Goal: Task Accomplishment & Management: Manage account settings

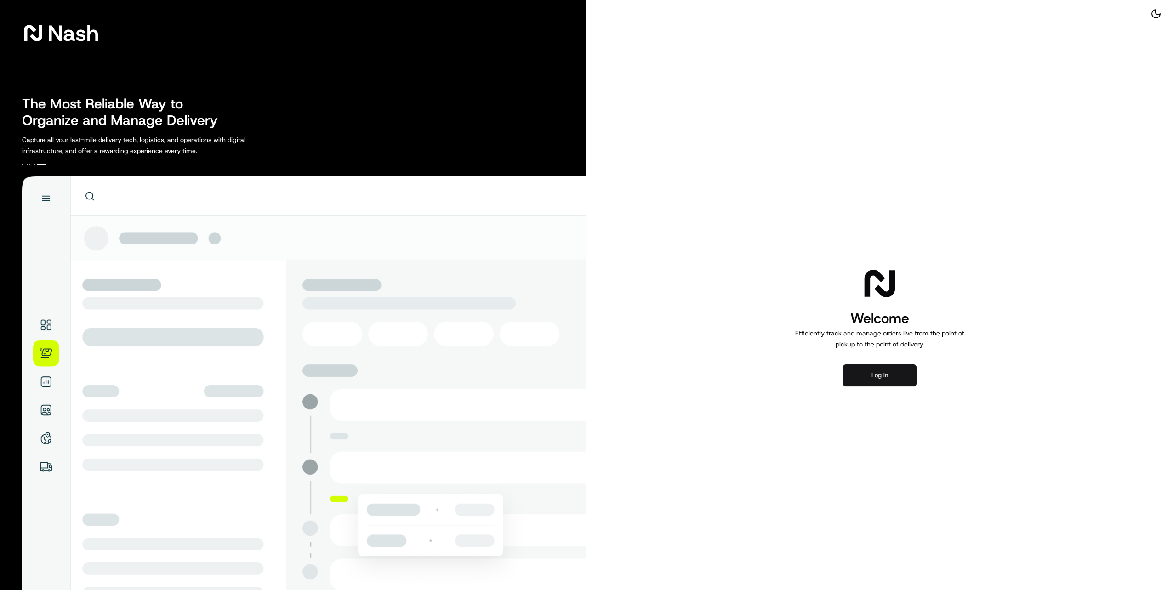
click at [875, 371] on button "Log in" at bounding box center [880, 375] width 74 height 22
